Goal: Transaction & Acquisition: Purchase product/service

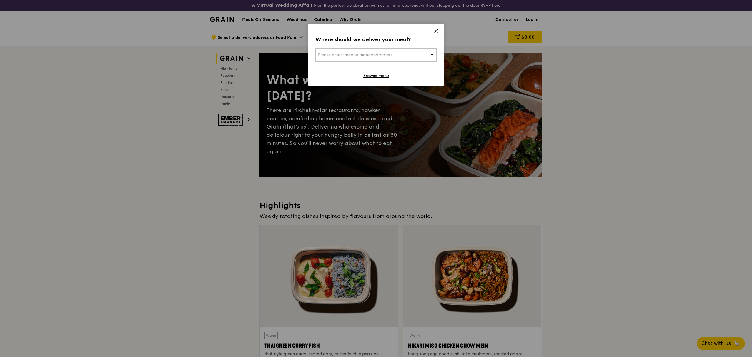
click at [369, 55] on span "Please enter three or more characters" at bounding box center [355, 54] width 74 height 5
click at [359, 53] on input "search" at bounding box center [376, 55] width 121 height 13
click at [332, 53] on input "search" at bounding box center [376, 55] width 121 height 13
paste input "[STREET_ADDRESS]"
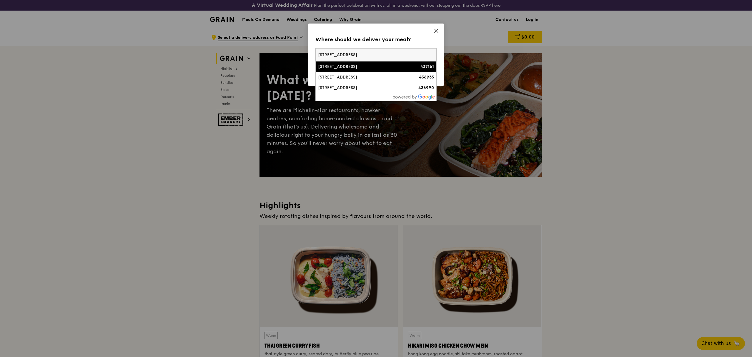
type input "[STREET_ADDRESS]"
click at [380, 68] on div "[STREET_ADDRESS]" at bounding box center [361, 67] width 87 height 6
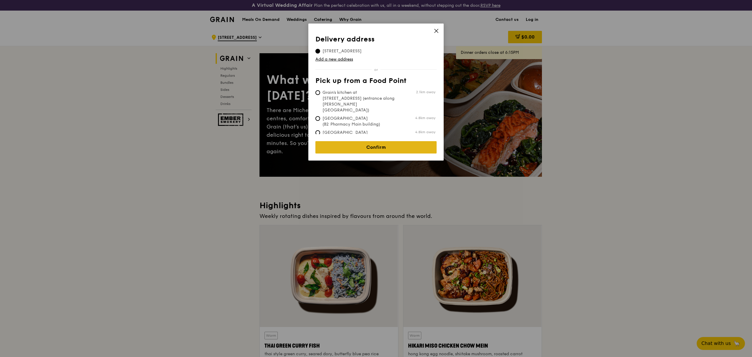
click at [370, 144] on link "Confirm" at bounding box center [375, 147] width 121 height 12
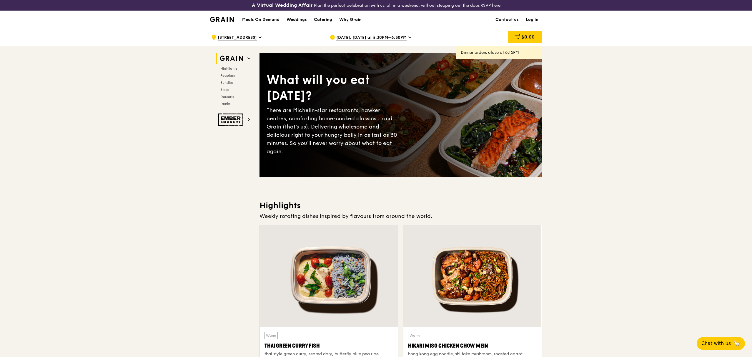
click at [367, 36] on span "[DATE], [DATE] at 5:30PM–6:30PM" at bounding box center [371, 38] width 70 height 6
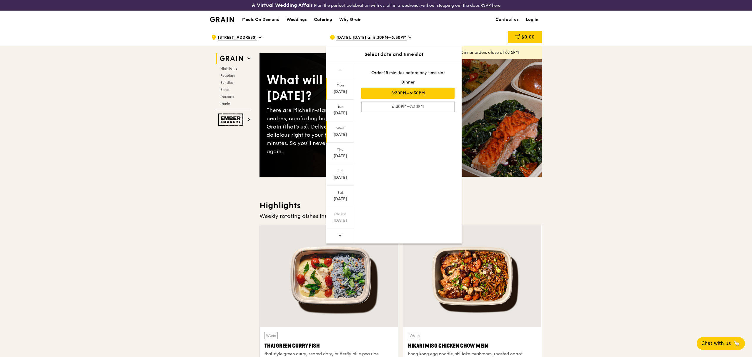
click at [340, 135] on div "[DATE]" at bounding box center [340, 135] width 26 height 6
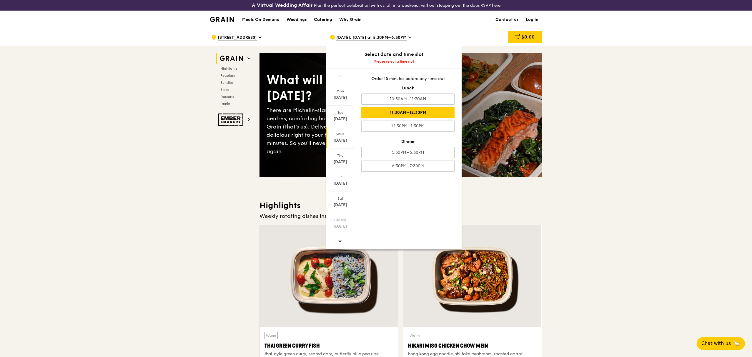
click at [389, 114] on div "11:30AM–12:30PM" at bounding box center [407, 112] width 93 height 11
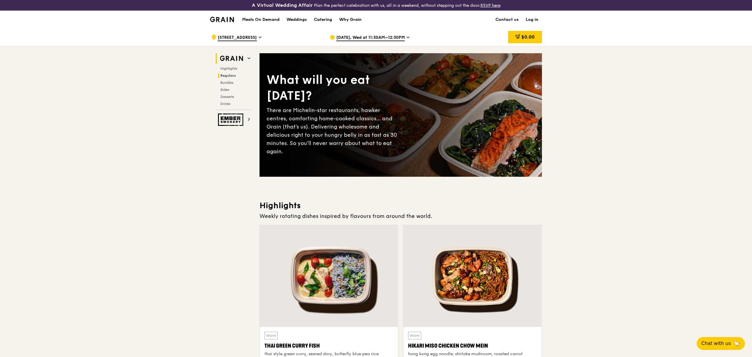
click at [227, 75] on span "Regulars" at bounding box center [228, 76] width 16 height 4
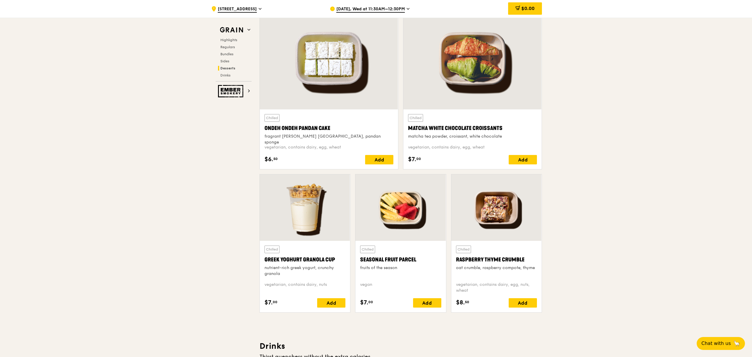
scroll to position [1726, 0]
